Goal: Information Seeking & Learning: Learn about a topic

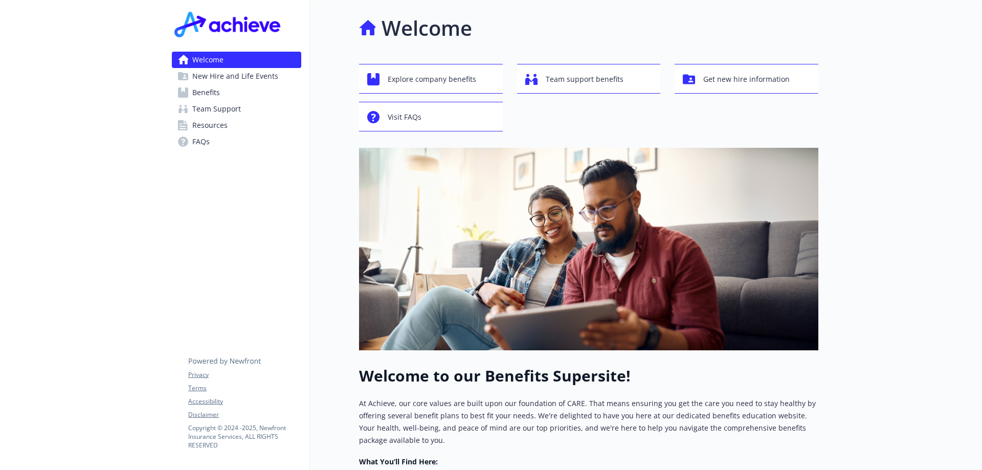
click at [211, 91] on span "Benefits" at bounding box center [206, 92] width 28 height 16
